Goal: Obtain resource: Download file/media

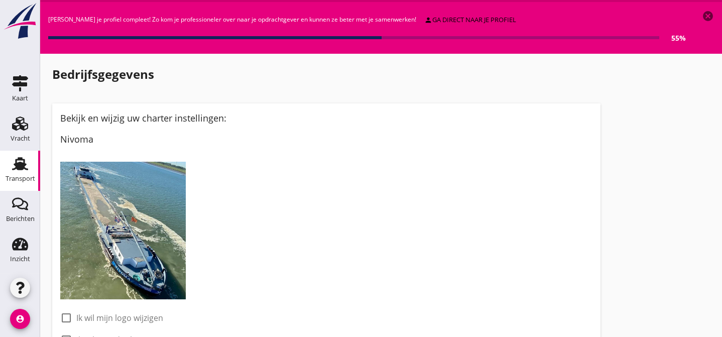
click at [26, 162] on icon "Transport" at bounding box center [20, 164] width 16 height 16
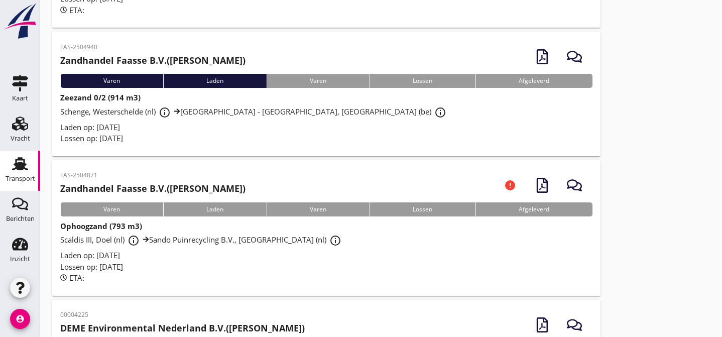
scroll to position [274, 0]
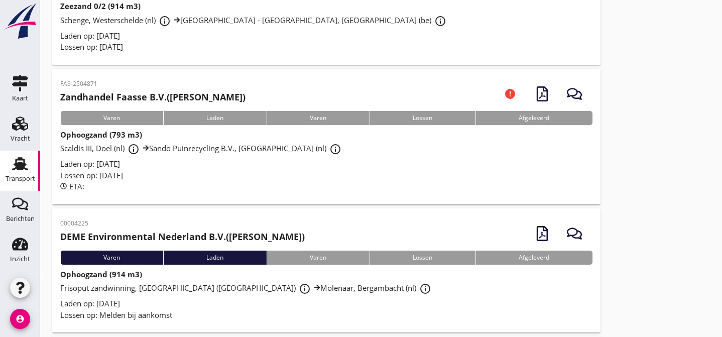
click at [196, 162] on div "Laden op: [DATE]" at bounding box center [326, 164] width 532 height 12
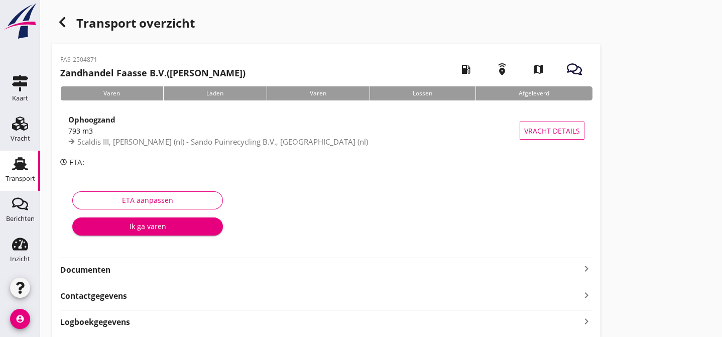
click at [113, 269] on strong "Documenten" at bounding box center [320, 270] width 520 height 12
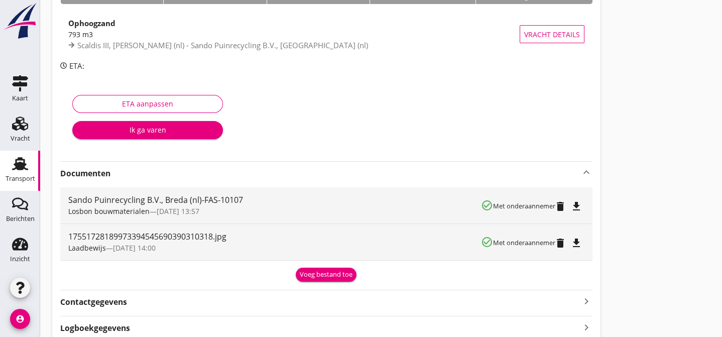
scroll to position [122, 0]
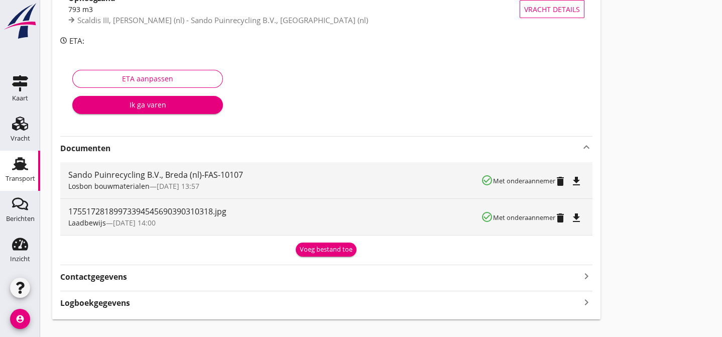
click at [579, 180] on icon "file_download" at bounding box center [577, 181] width 12 height 12
click at [15, 168] on use at bounding box center [20, 163] width 16 height 13
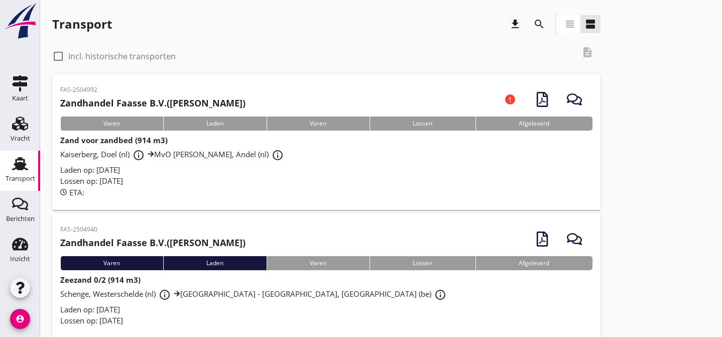
click at [60, 56] on div at bounding box center [58, 56] width 17 height 17
checkbox input "true"
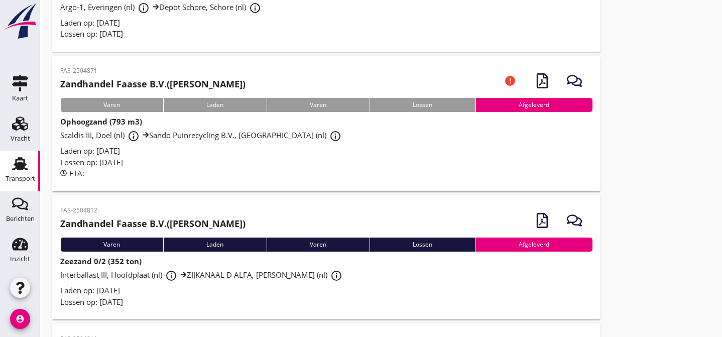
scroll to position [91, 0]
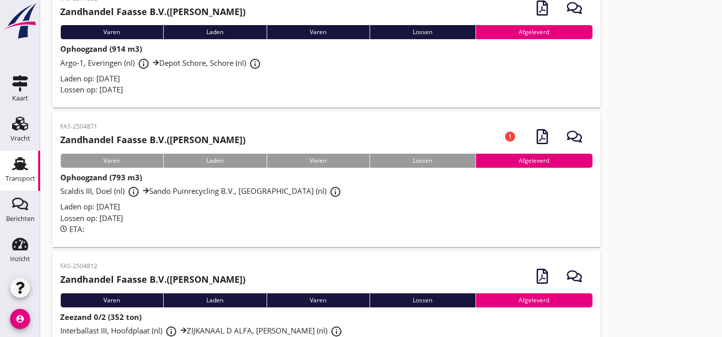
click at [215, 79] on div "Laden op: [DATE]" at bounding box center [326, 79] width 532 height 12
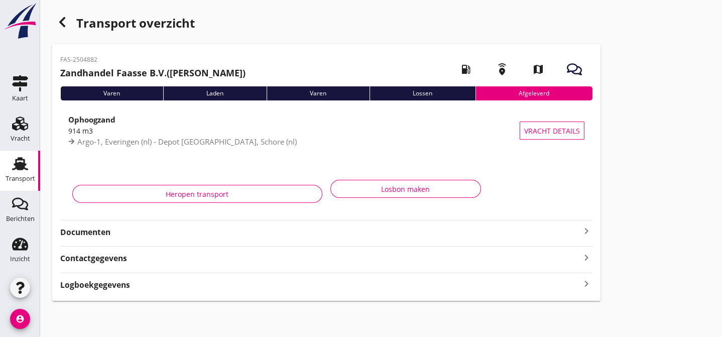
click at [244, 230] on strong "Documenten" at bounding box center [320, 232] width 520 height 12
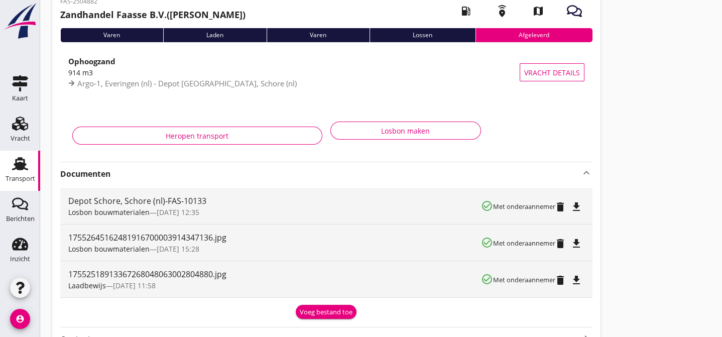
scroll to position [60, 0]
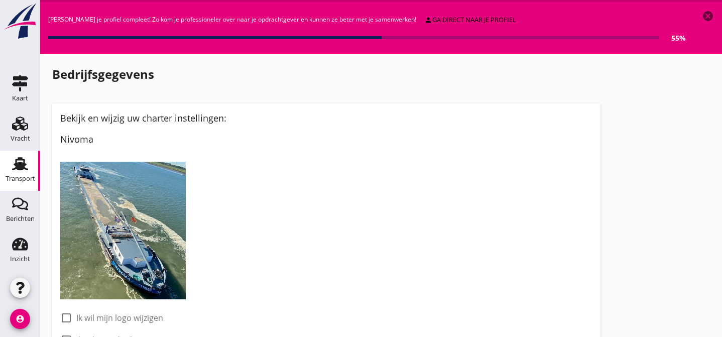
click at [24, 164] on use at bounding box center [20, 163] width 16 height 13
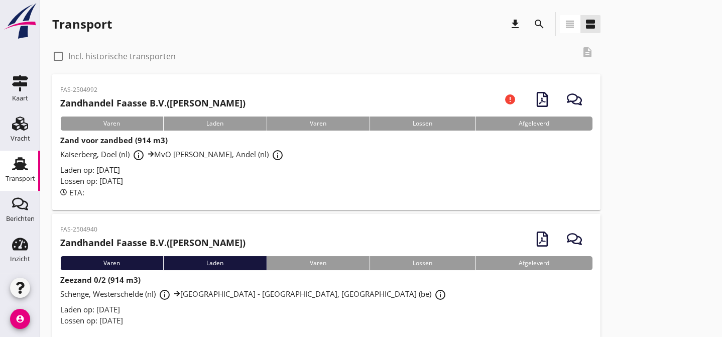
click at [58, 57] on div at bounding box center [58, 56] width 17 height 17
checkbox input "true"
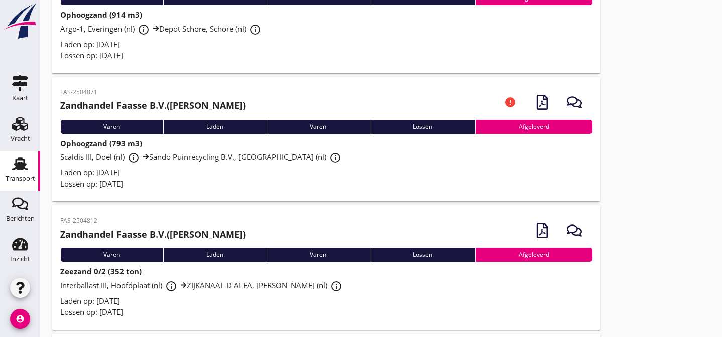
scroll to position [91, 0]
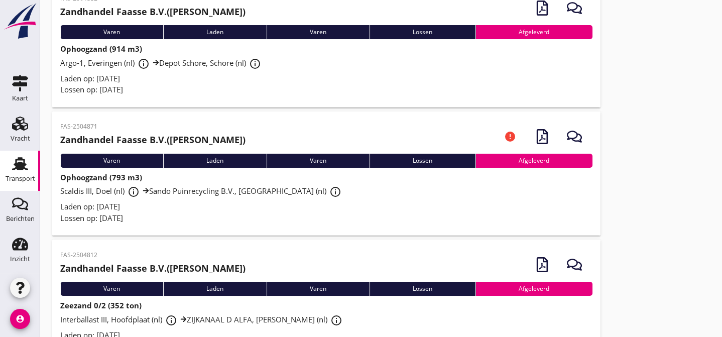
click at [224, 76] on div "Laden op: [DATE]" at bounding box center [326, 79] width 532 height 12
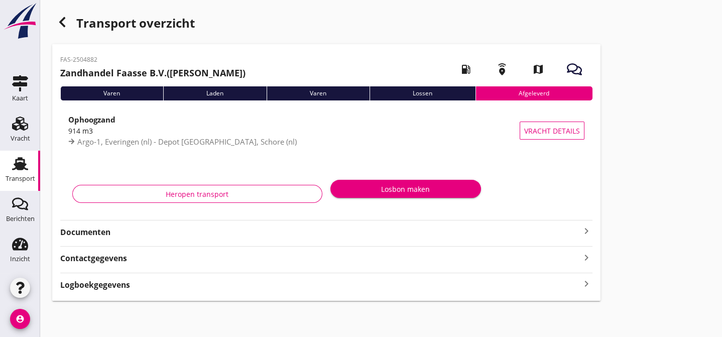
click at [206, 234] on strong "Documenten" at bounding box center [320, 232] width 520 height 12
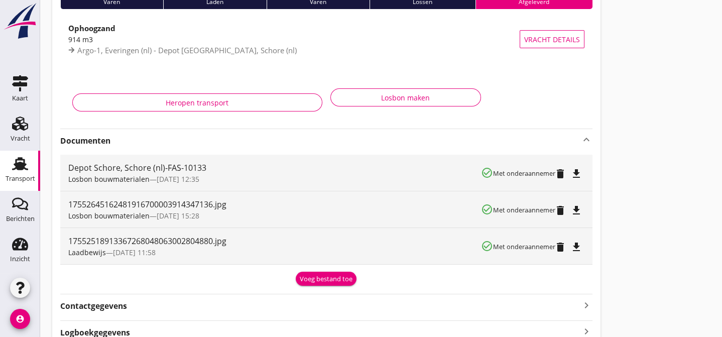
scroll to position [122, 0]
